Goal: Task Accomplishment & Management: Manage account settings

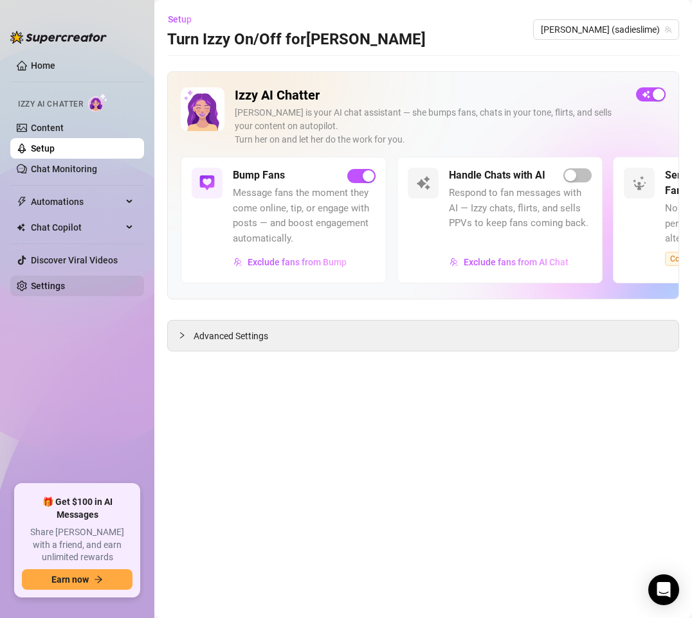
click at [35, 285] on link "Settings" at bounding box center [48, 286] width 34 height 10
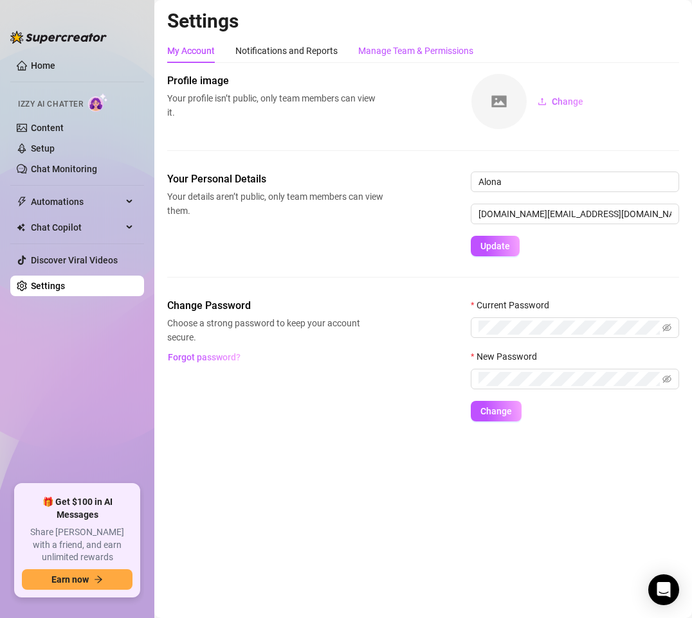
click at [398, 44] on div "Manage Team & Permissions" at bounding box center [415, 51] width 115 height 14
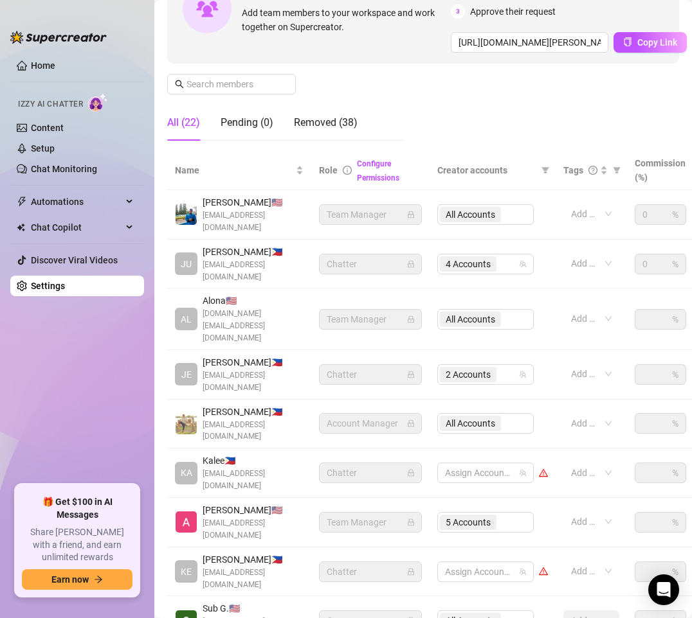
scroll to position [193, 0]
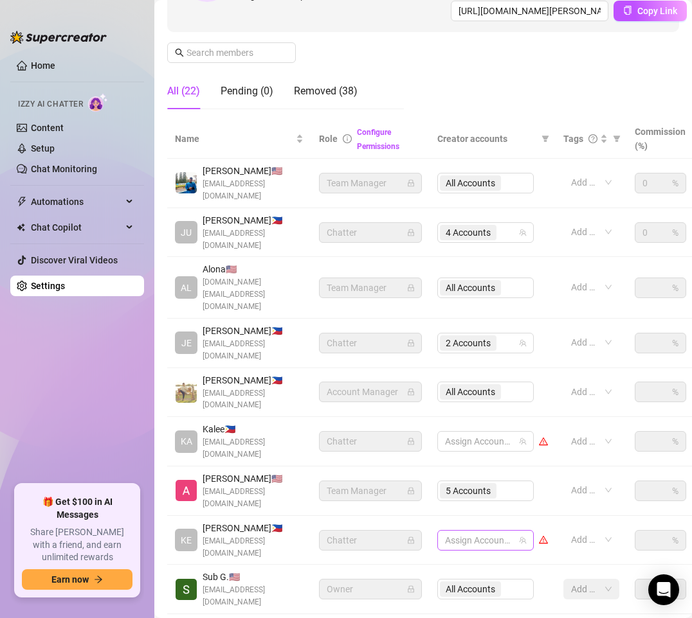
click at [494, 531] on div at bounding box center [479, 540] width 78 height 18
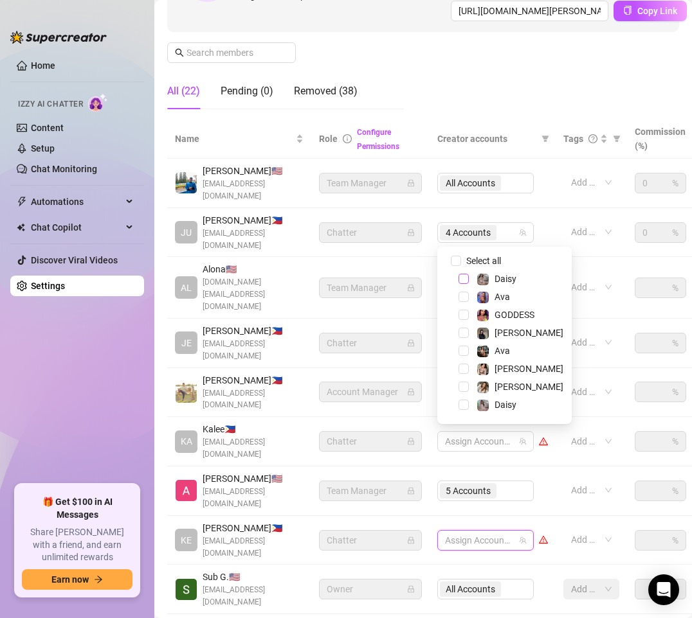
click at [463, 278] on span "Select tree node" at bounding box center [463, 279] width 10 height 10
click at [463, 352] on span "Select tree node" at bounding box center [463, 351] width 10 height 10
drag, startPoint x: 467, startPoint y: 385, endPoint x: 452, endPoint y: 400, distance: 20.9
click at [467, 386] on span "Select tree node" at bounding box center [463, 387] width 10 height 10
click at [465, 402] on span "Select tree node" at bounding box center [463, 405] width 10 height 10
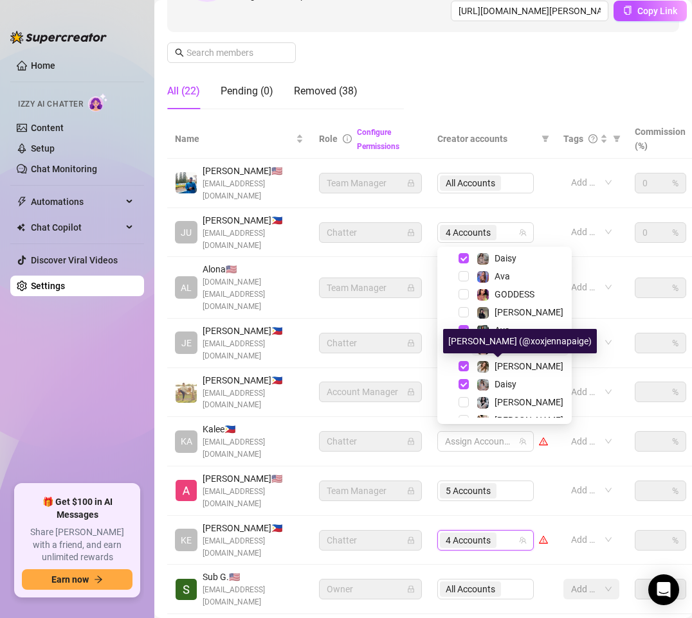
scroll to position [33, 0]
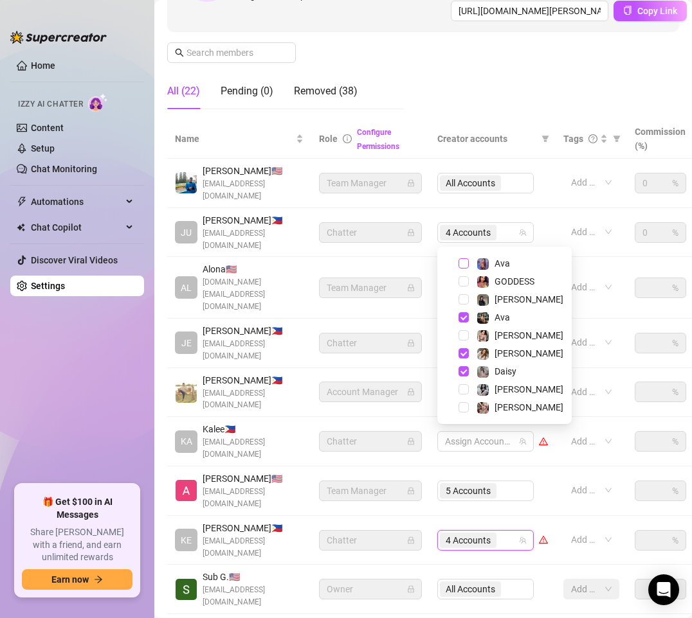
click at [460, 266] on span "Select tree node" at bounding box center [463, 263] width 10 height 10
click at [501, 591] on div "Settings My Account Notifications and Reports Manage Team & Permissions Profile…" at bounding box center [423, 265] width 512 height 899
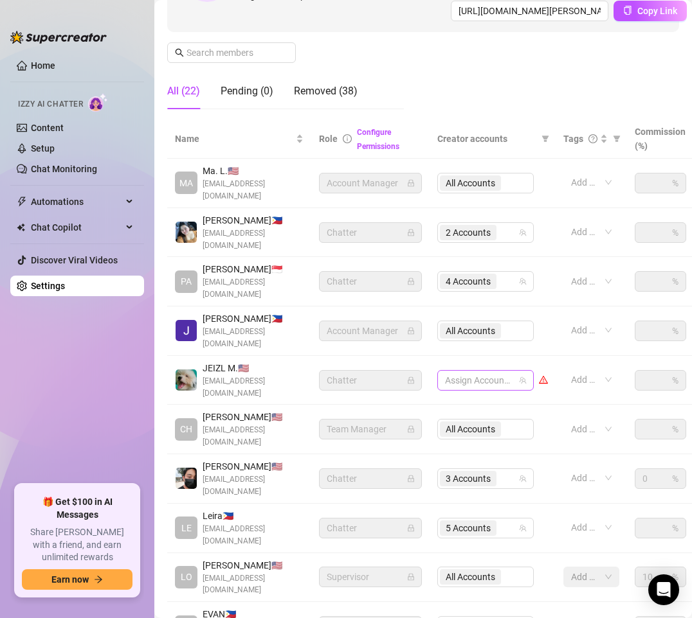
click at [474, 371] on div at bounding box center [479, 380] width 78 height 18
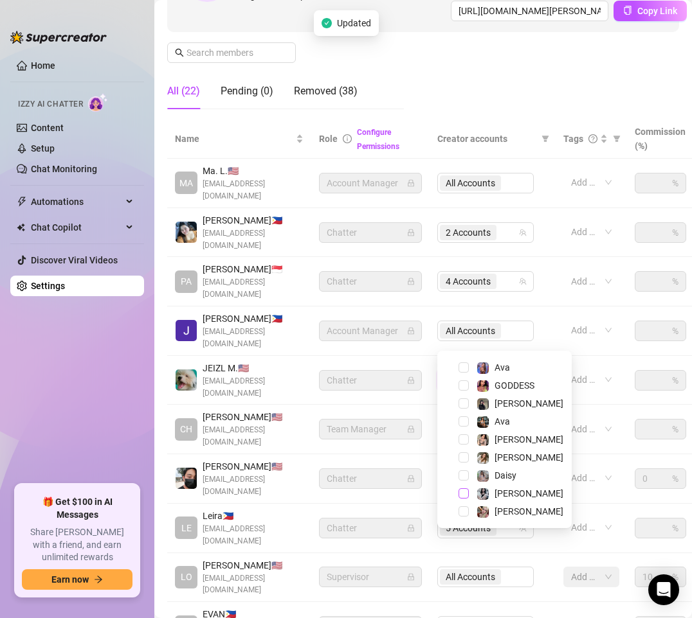
click at [463, 496] on span "Select tree node" at bounding box center [463, 493] width 10 height 10
click at [492, 594] on div "Name Role Configure Permissions Creator accounts Tags Commission (%) Hourly rat…" at bounding box center [423, 404] width 512 height 568
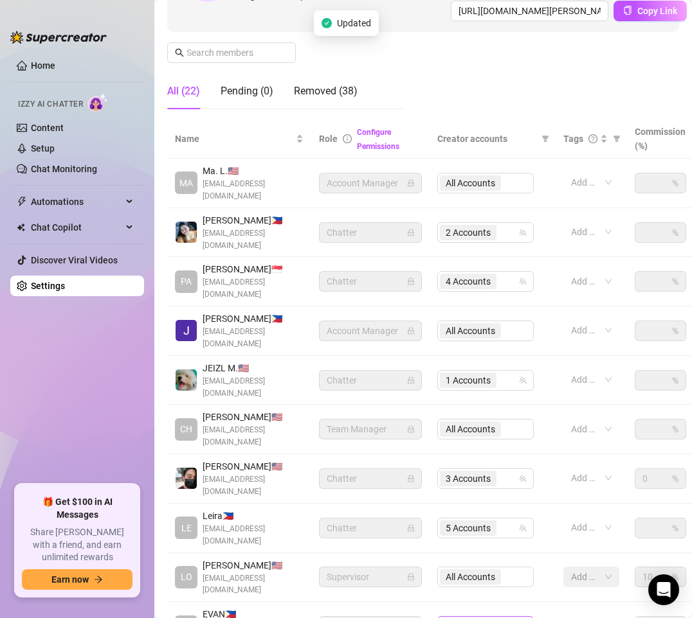
click at [492, 618] on div at bounding box center [479, 627] width 78 height 18
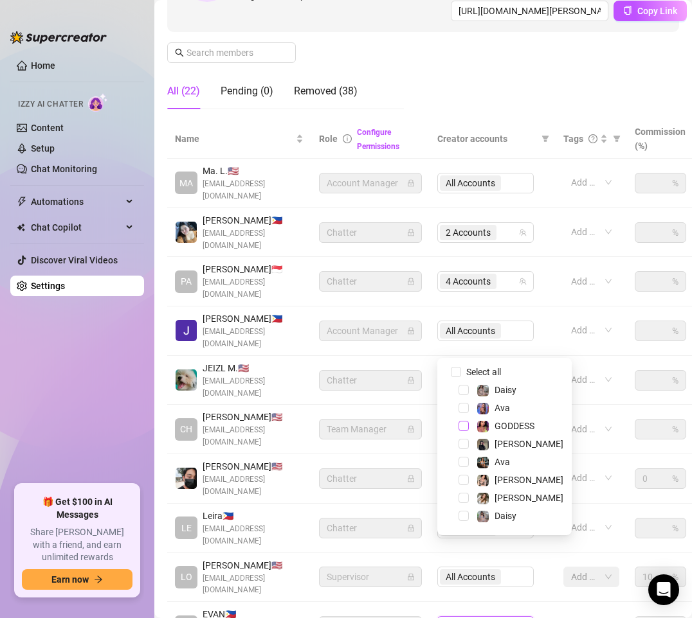
click at [464, 428] on span "Select tree node" at bounding box center [463, 426] width 10 height 10
click at [464, 482] on span "Select tree node" at bounding box center [463, 480] width 10 height 10
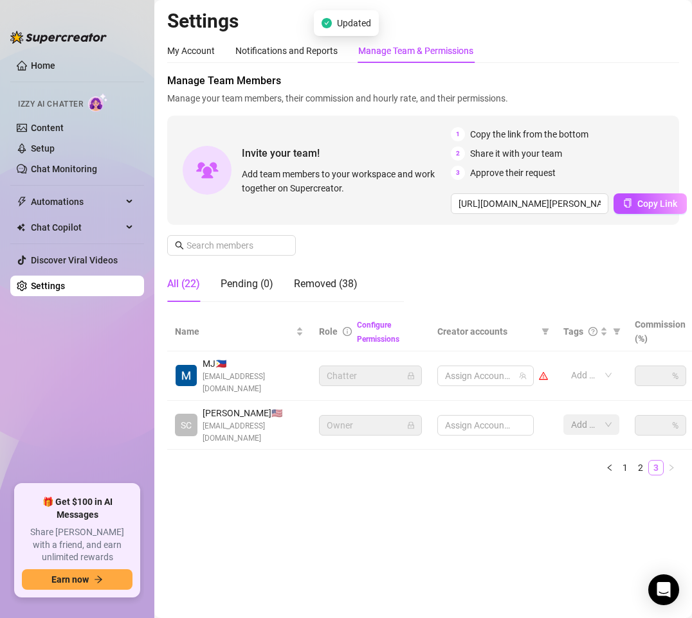
scroll to position [0, 0]
click at [502, 371] on div at bounding box center [479, 376] width 78 height 18
click at [485, 378] on div at bounding box center [479, 376] width 78 height 18
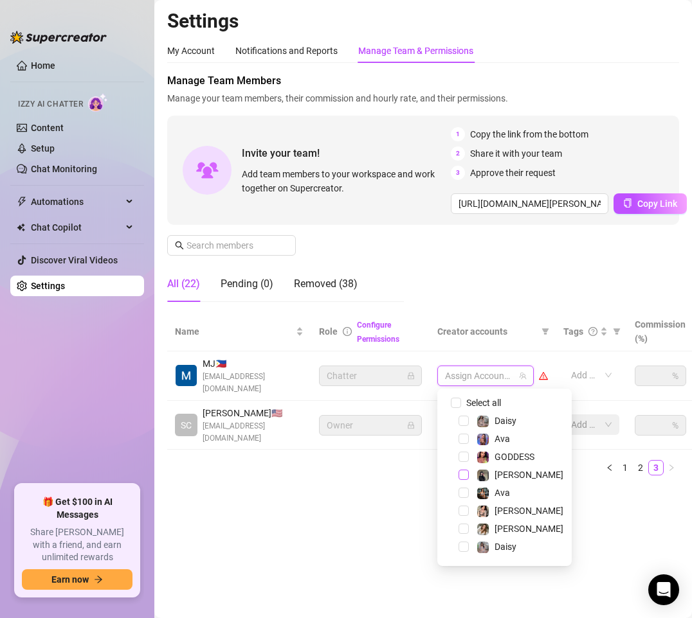
click at [461, 473] on span "Select tree node" at bounding box center [463, 475] width 10 height 10
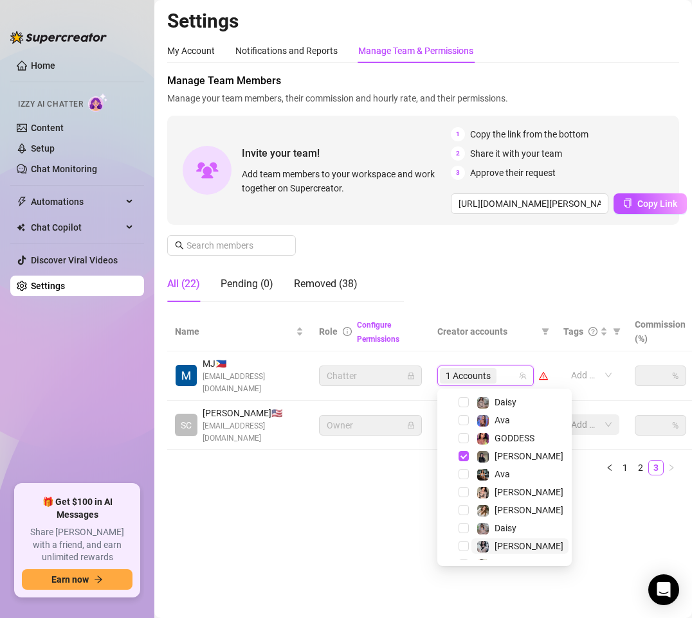
scroll to position [33, 0]
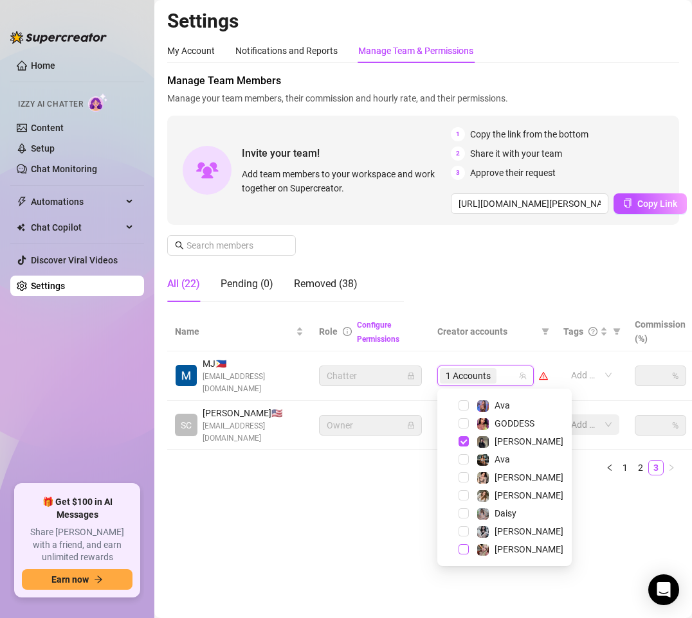
click at [463, 549] on span "Select tree node" at bounding box center [463, 549] width 10 height 10
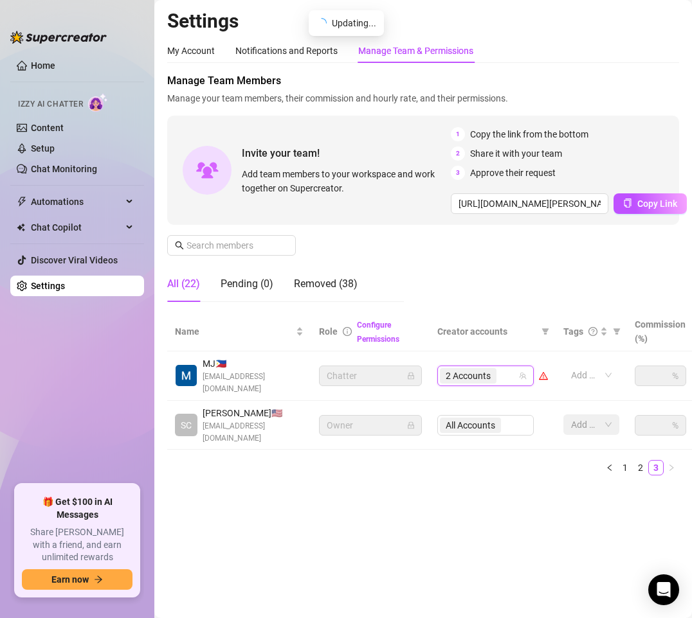
click at [421, 574] on main "Settings My Account Notifications and Reports Manage Team & Permissions Profile…" at bounding box center [422, 309] width 537 height 618
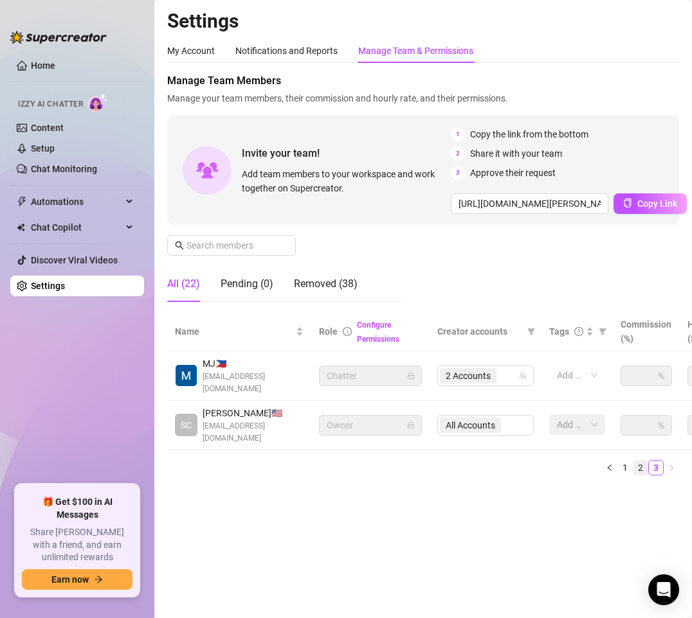
click at [641, 469] on link "2" at bounding box center [640, 468] width 14 height 14
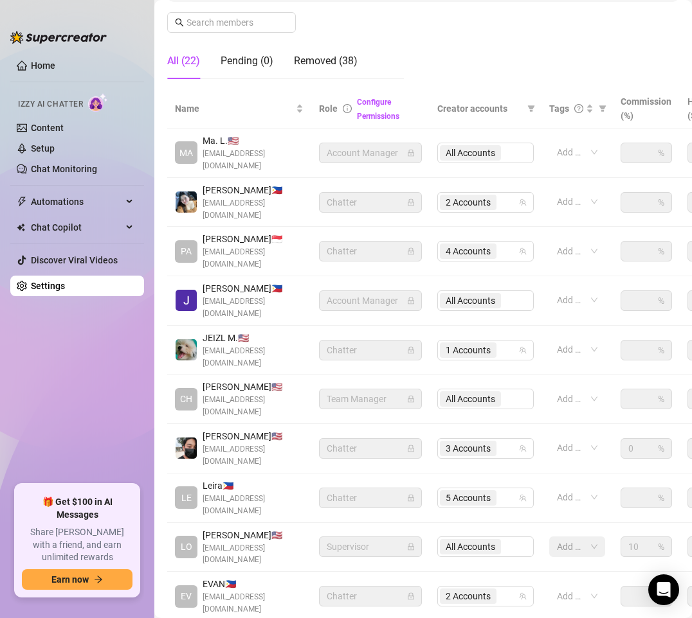
scroll to position [242, 0]
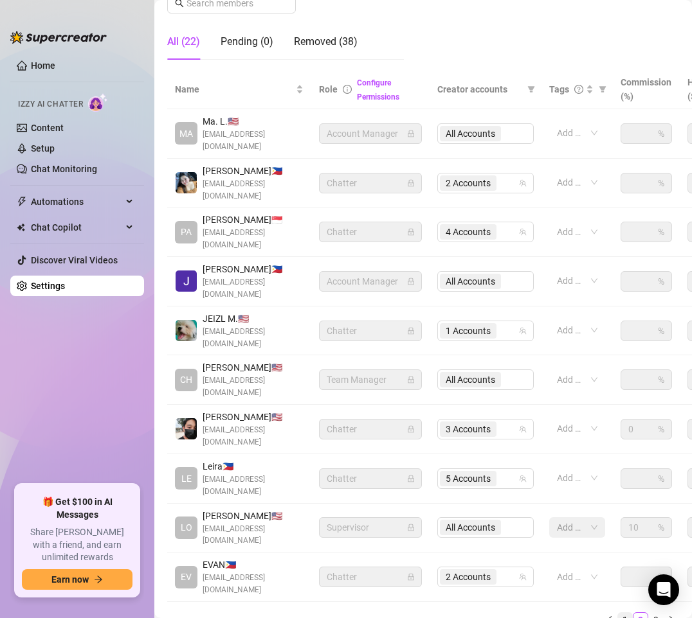
click at [618, 613] on link "1" at bounding box center [625, 620] width 14 height 14
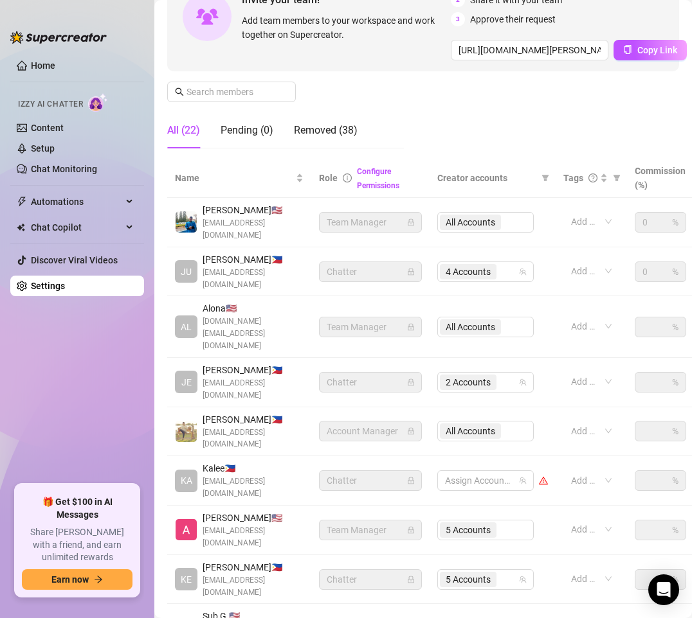
scroll to position [218, 0]
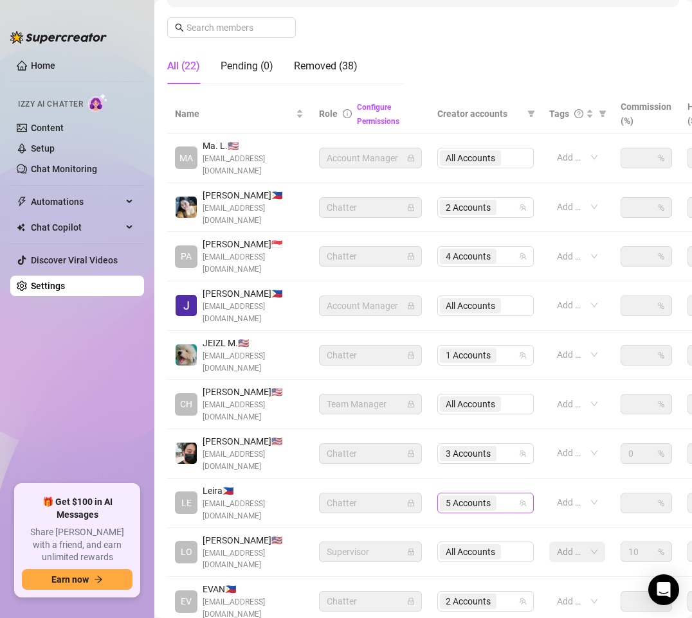
click at [501, 495] on input "search" at bounding box center [500, 502] width 3 height 15
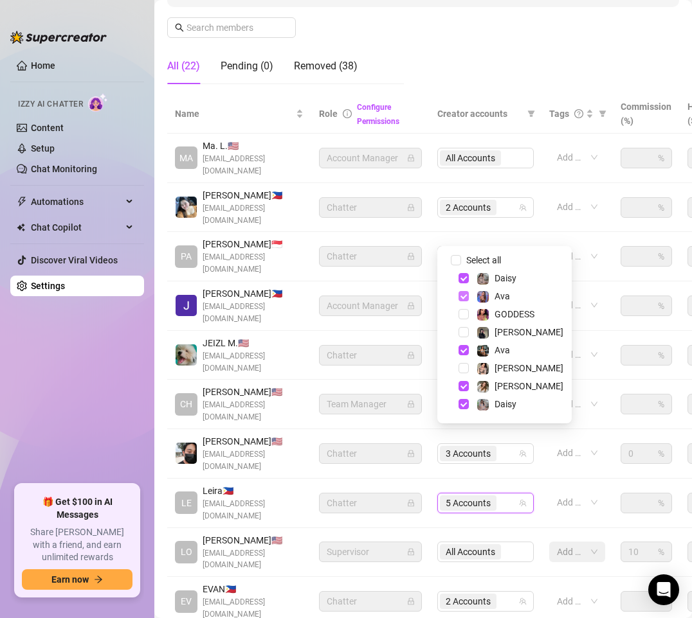
drag, startPoint x: 463, startPoint y: 276, endPoint x: 464, endPoint y: 293, distance: 17.4
click at [463, 283] on span "Select tree node" at bounding box center [463, 278] width 10 height 10
click at [460, 300] on span "Select tree node" at bounding box center [463, 296] width 10 height 10
drag, startPoint x: 464, startPoint y: 349, endPoint x: 463, endPoint y: 358, distance: 9.0
click at [463, 350] on span "Select tree node" at bounding box center [463, 350] width 10 height 10
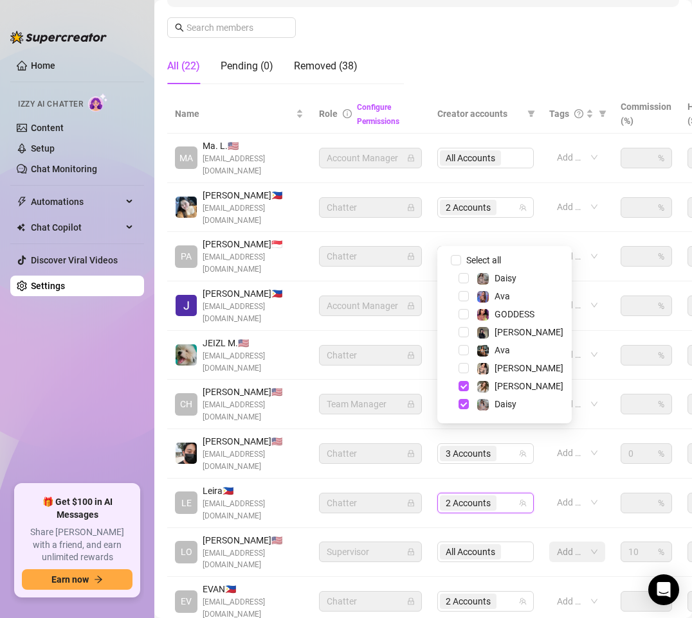
drag, startPoint x: 465, startPoint y: 386, endPoint x: 461, endPoint y: 413, distance: 26.5
click at [465, 392] on div "[PERSON_NAME]" at bounding box center [504, 386] width 128 height 15
click at [461, 406] on span "Select tree node" at bounding box center [463, 404] width 10 height 10
click at [461, 388] on span "Select tree node" at bounding box center [463, 386] width 10 height 10
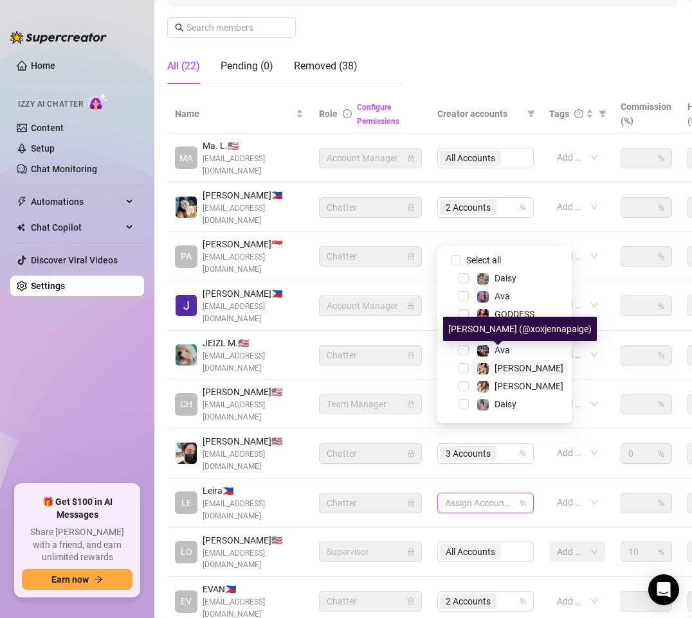
scroll to position [33, 0]
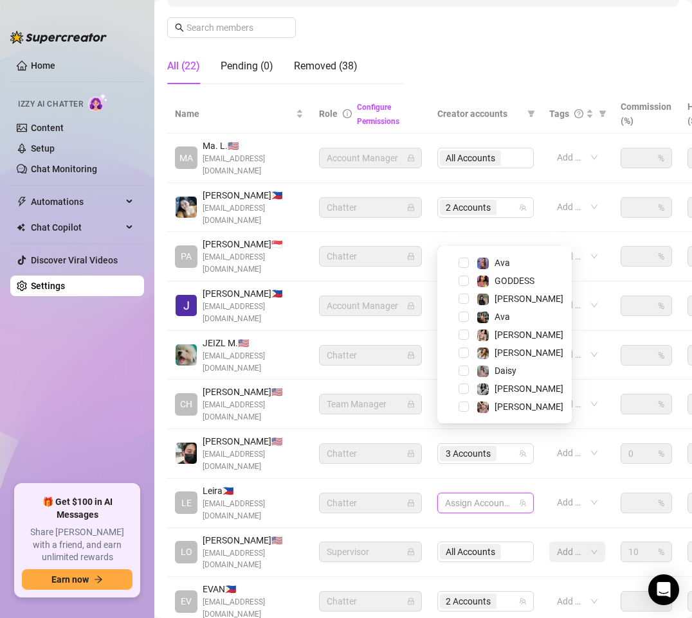
click at [483, 578] on div "Settings My Account Notifications and Reports Manage Team & Permissions Profile…" at bounding box center [423, 234] width 512 height 887
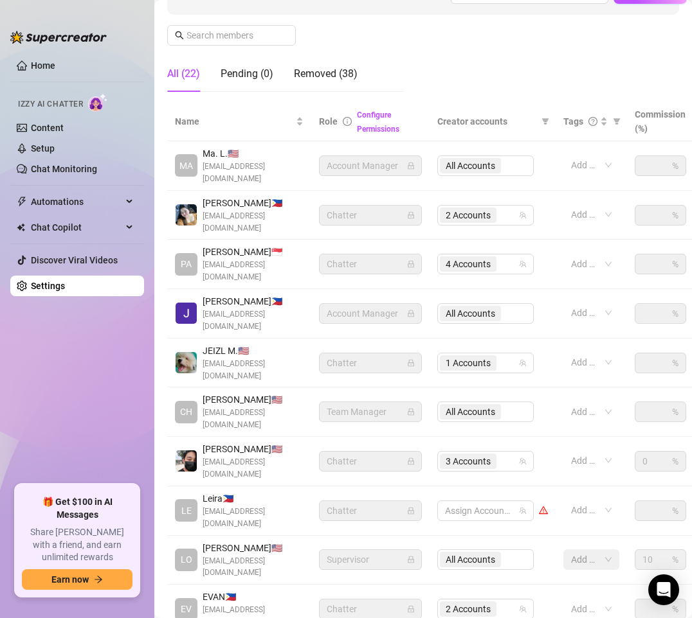
scroll to position [178, 0]
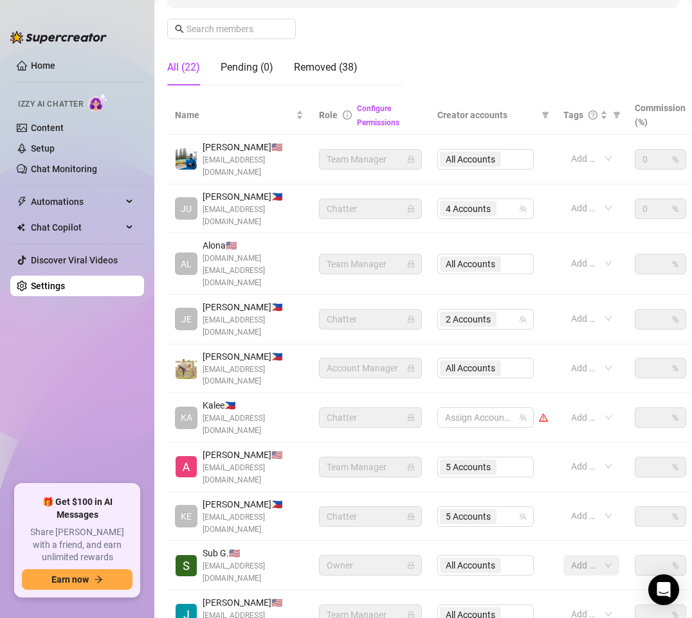
scroll to position [218, 0]
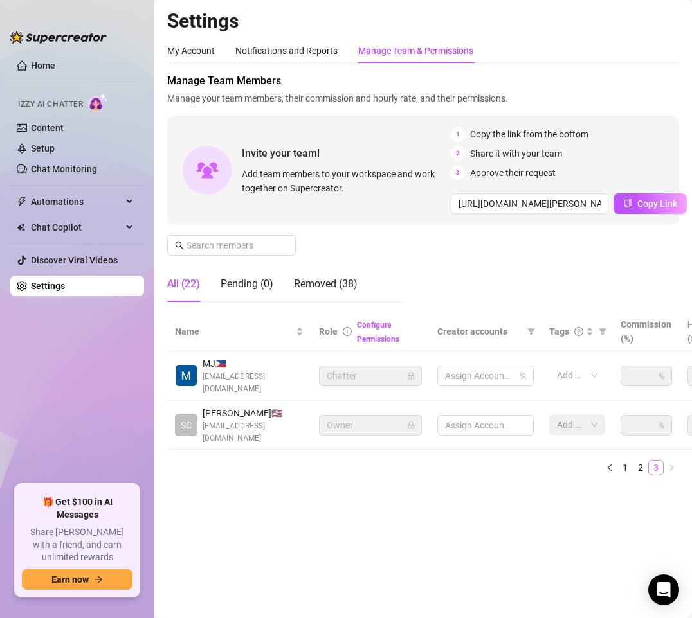
scroll to position [0, 0]
click at [643, 465] on link "2" at bounding box center [640, 468] width 14 height 14
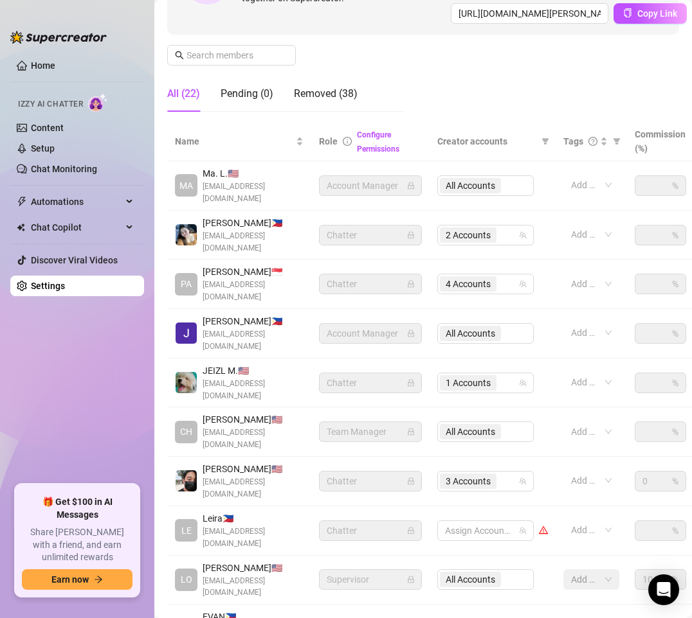
scroll to position [193, 0]
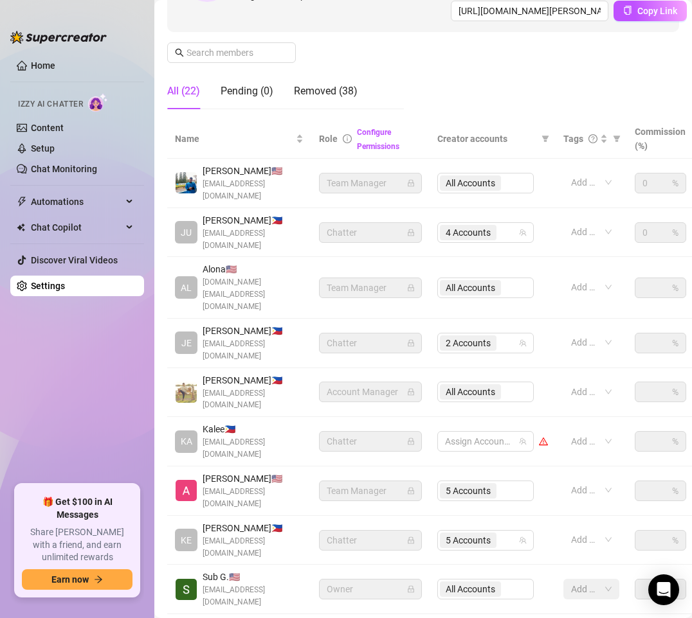
click at [331, 597] on main "Settings My Account Notifications and Reports Manage Team & Permissions Profile…" at bounding box center [422, 280] width 537 height 947
click at [462, 591] on div "Settings My Account Notifications and Reports Manage Team & Permissions Profile…" at bounding box center [423, 265] width 512 height 899
